Goal: Transaction & Acquisition: Purchase product/service

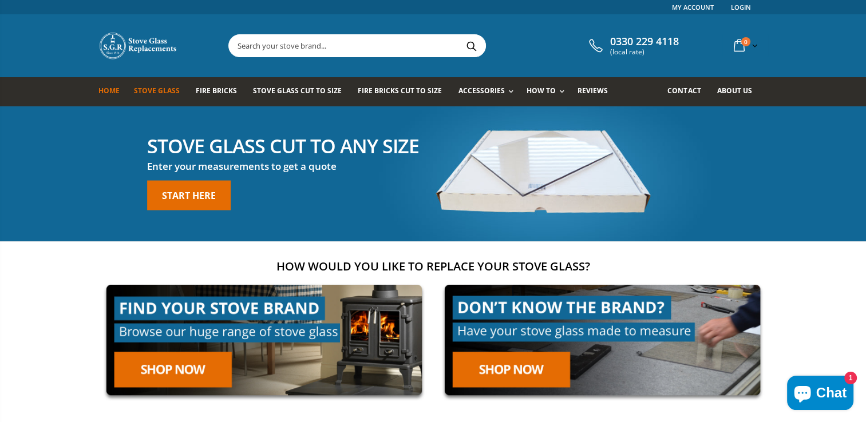
click at [152, 95] on span "Stove Glass" at bounding box center [157, 91] width 46 height 10
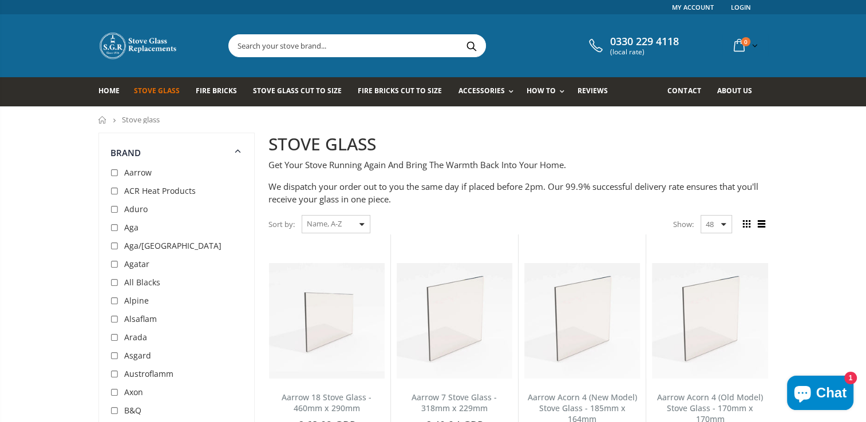
click at [116, 300] on input "checkbox" at bounding box center [115, 301] width 11 height 11
checkbox input "true"
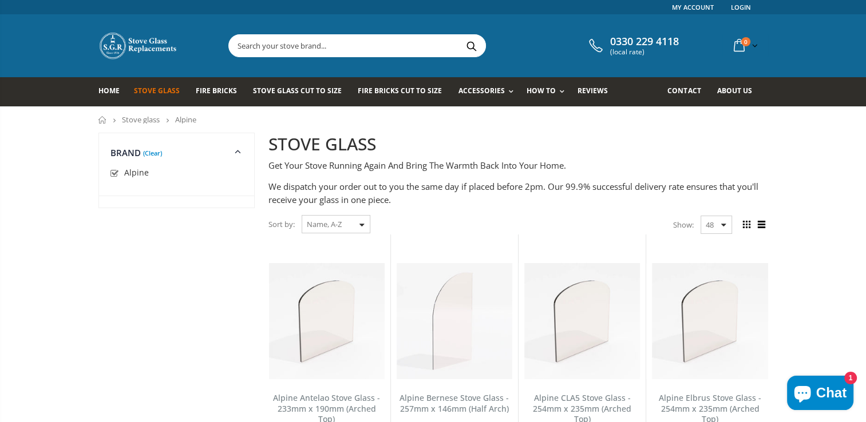
click at [151, 152] on link "(Clear)" at bounding box center [152, 153] width 19 height 3
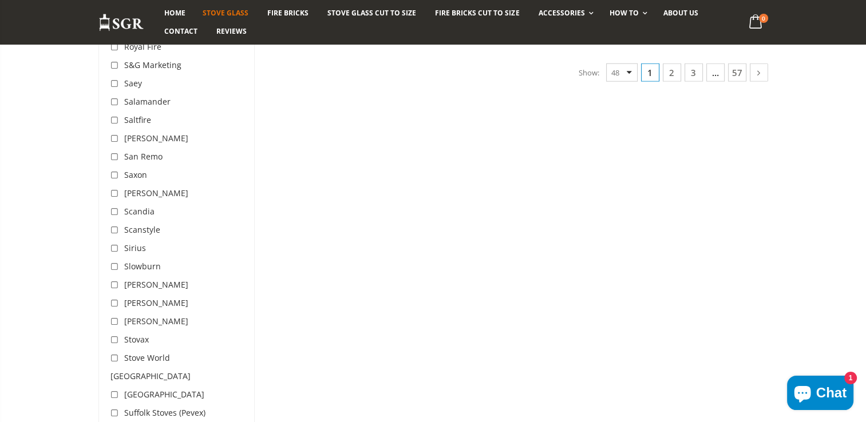
scroll to position [3076, 0]
click at [130, 387] on span "Stratford" at bounding box center [164, 392] width 80 height 11
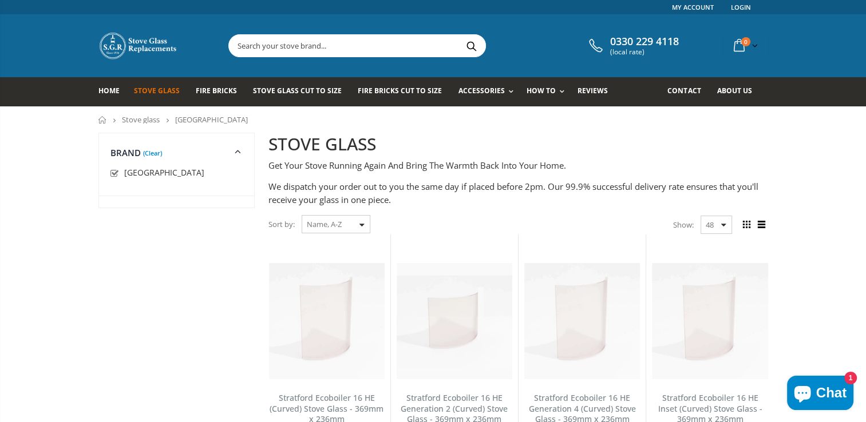
click at [157, 152] on link "(Clear)" at bounding box center [152, 153] width 19 height 3
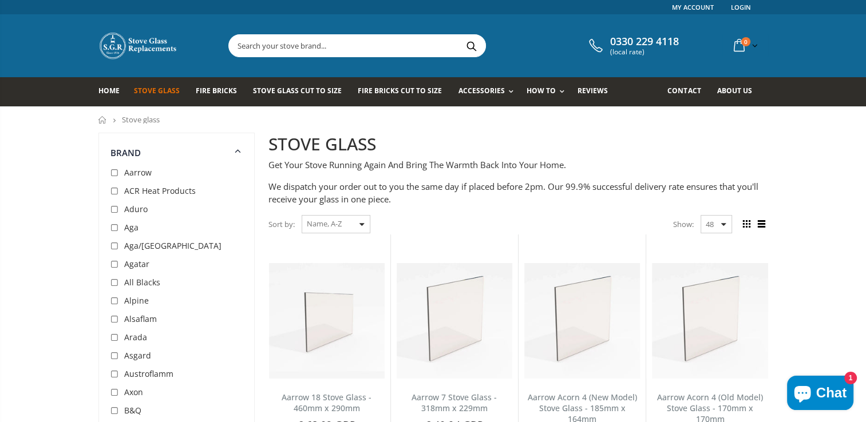
click at [133, 320] on span "Alsaflam" at bounding box center [140, 319] width 33 height 11
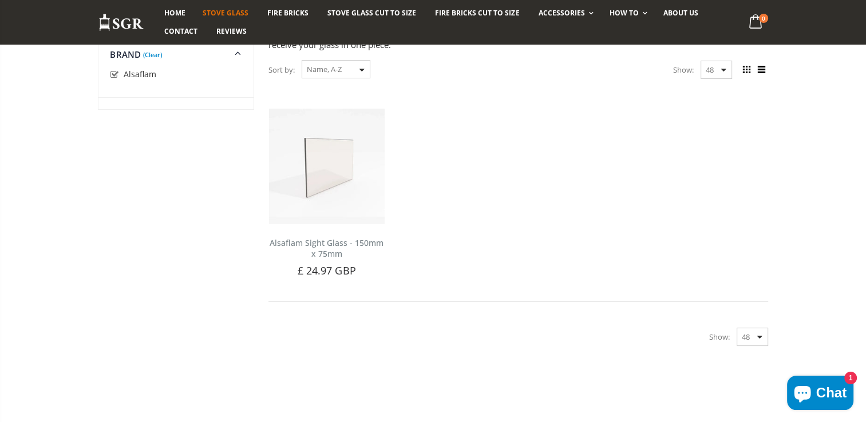
scroll to position [43, 0]
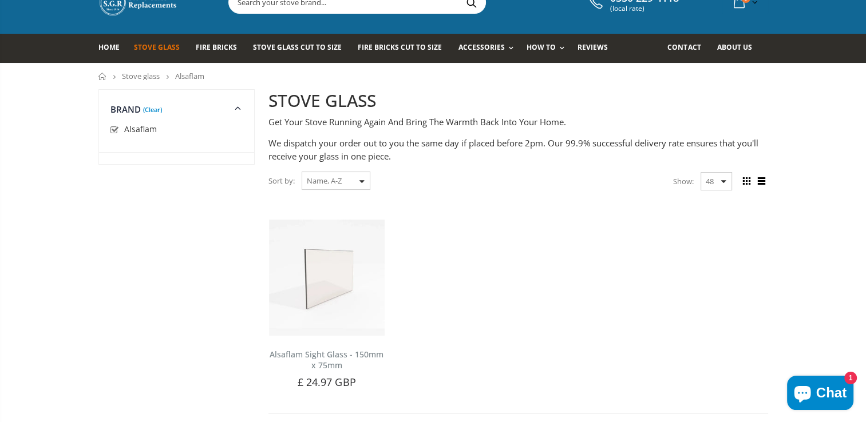
click at [154, 108] on link "(Clear)" at bounding box center [152, 109] width 19 height 3
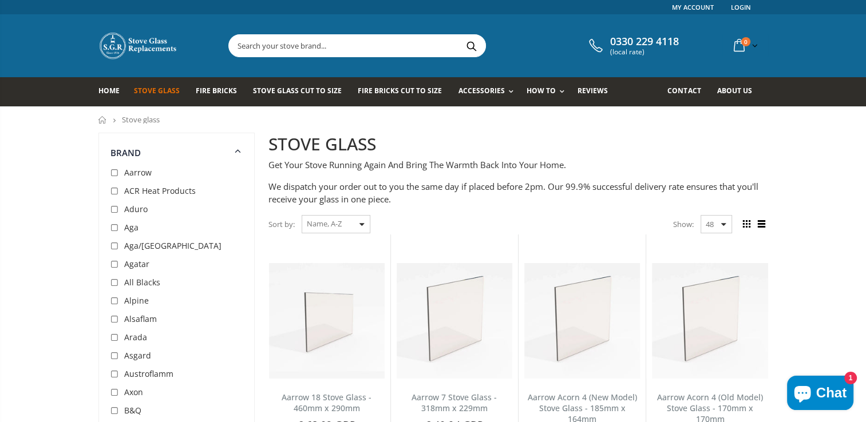
click at [140, 191] on span "ACR Heat Products" at bounding box center [160, 190] width 72 height 11
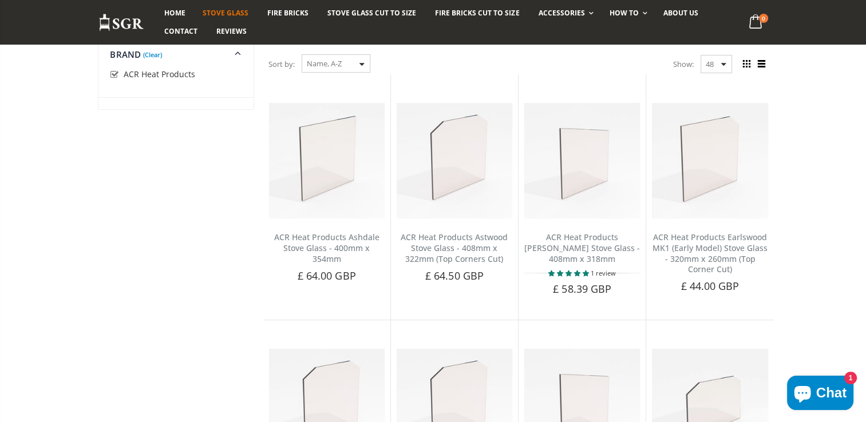
scroll to position [43, 0]
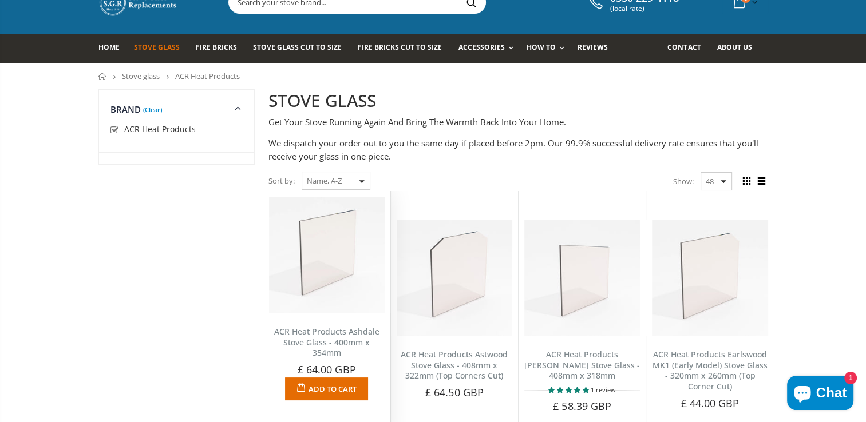
click at [335, 333] on link "ACR Heat Products Ashdale Stove Glass - 400mm x 354mm" at bounding box center [326, 342] width 105 height 33
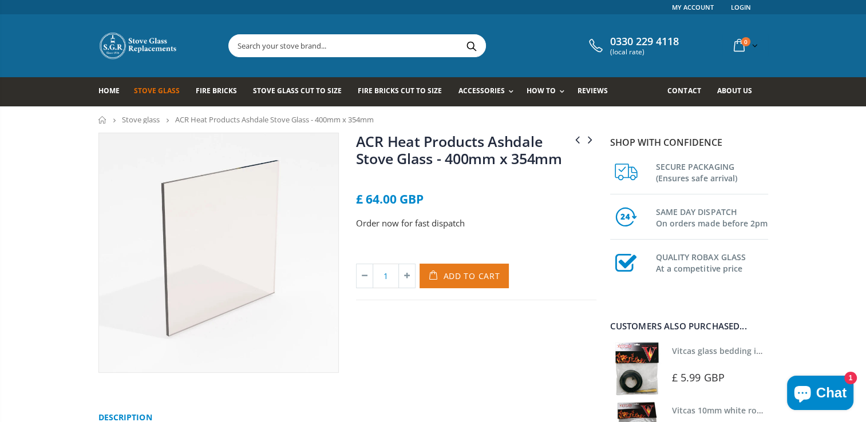
click at [488, 275] on span "Add to Cart" at bounding box center [472, 276] width 57 height 11
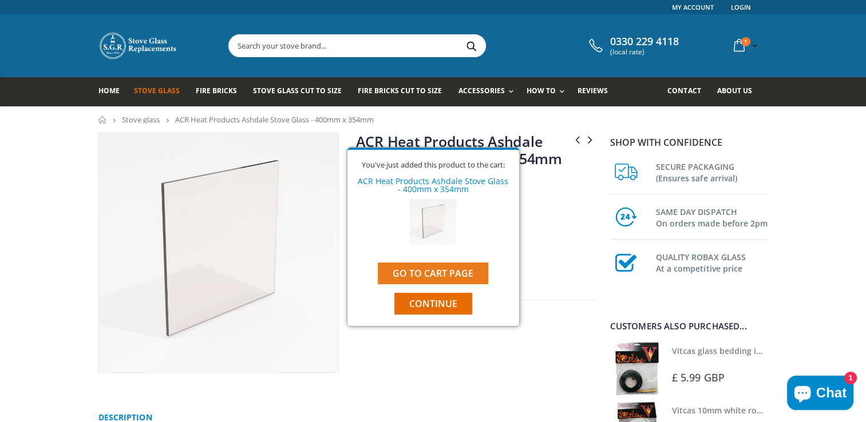
click at [465, 273] on link "Go to cart page" at bounding box center [433, 274] width 110 height 22
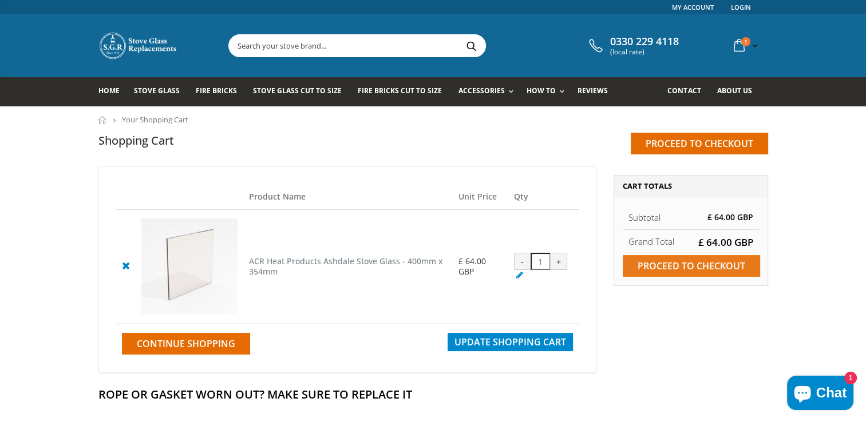
click at [664, 270] on input "Proceed to checkout" at bounding box center [691, 266] width 137 height 22
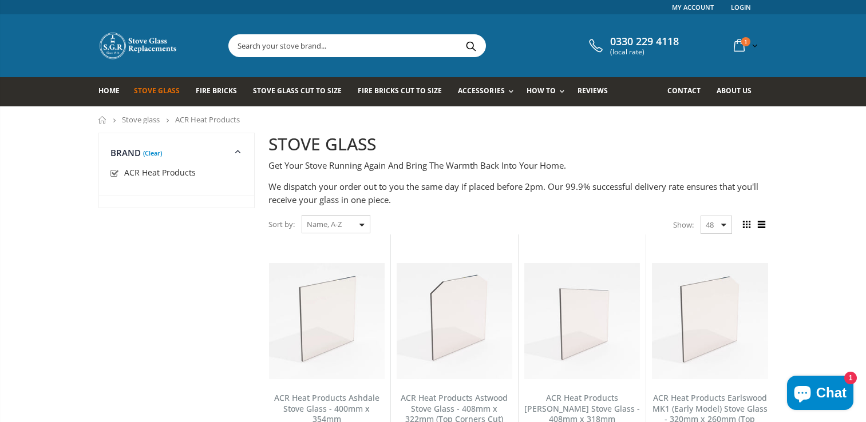
scroll to position [43, 0]
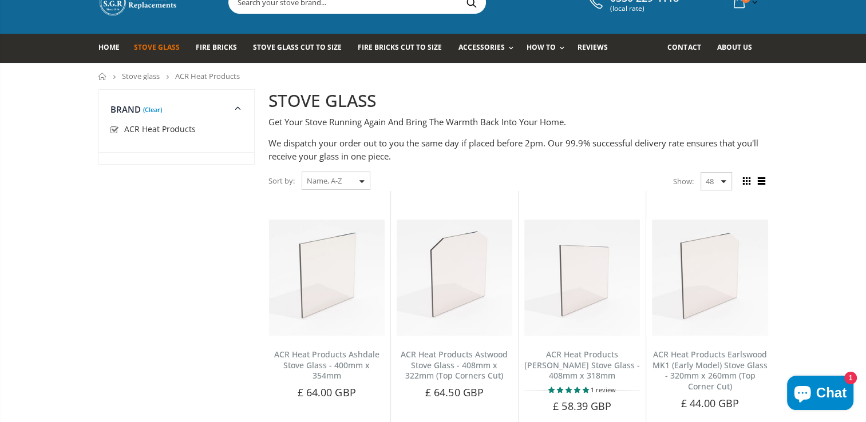
click at [152, 108] on link "(Clear)" at bounding box center [152, 109] width 19 height 3
